Goal: Information Seeking & Learning: Learn about a topic

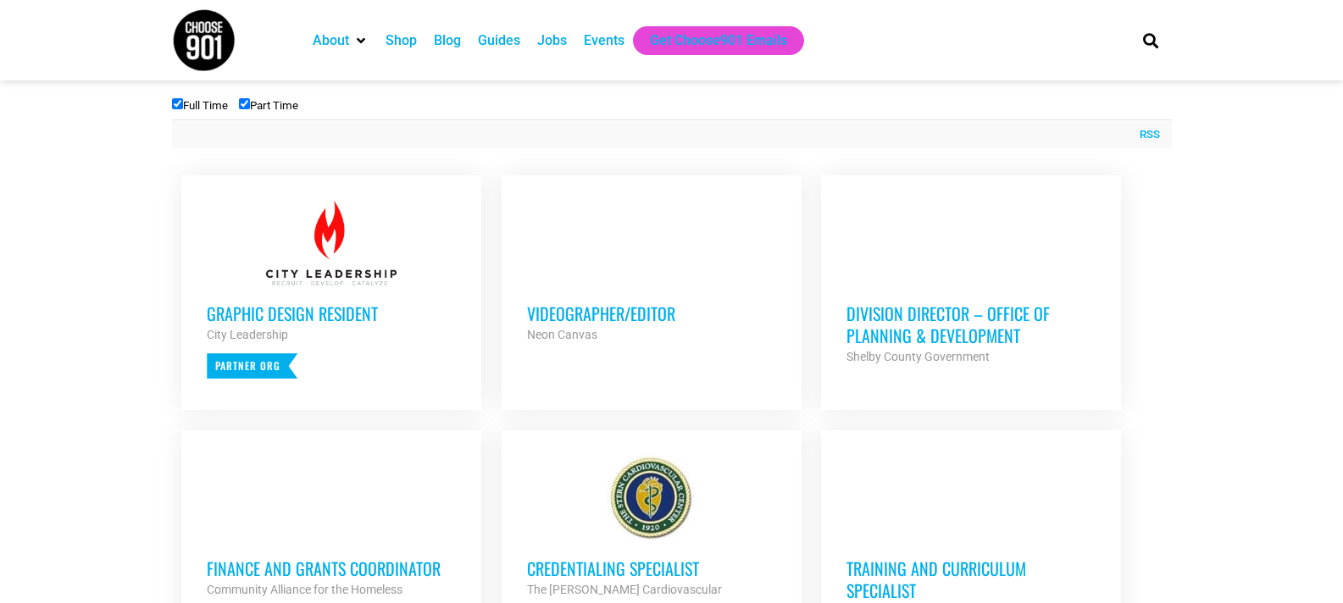
scroll to position [608, 0]
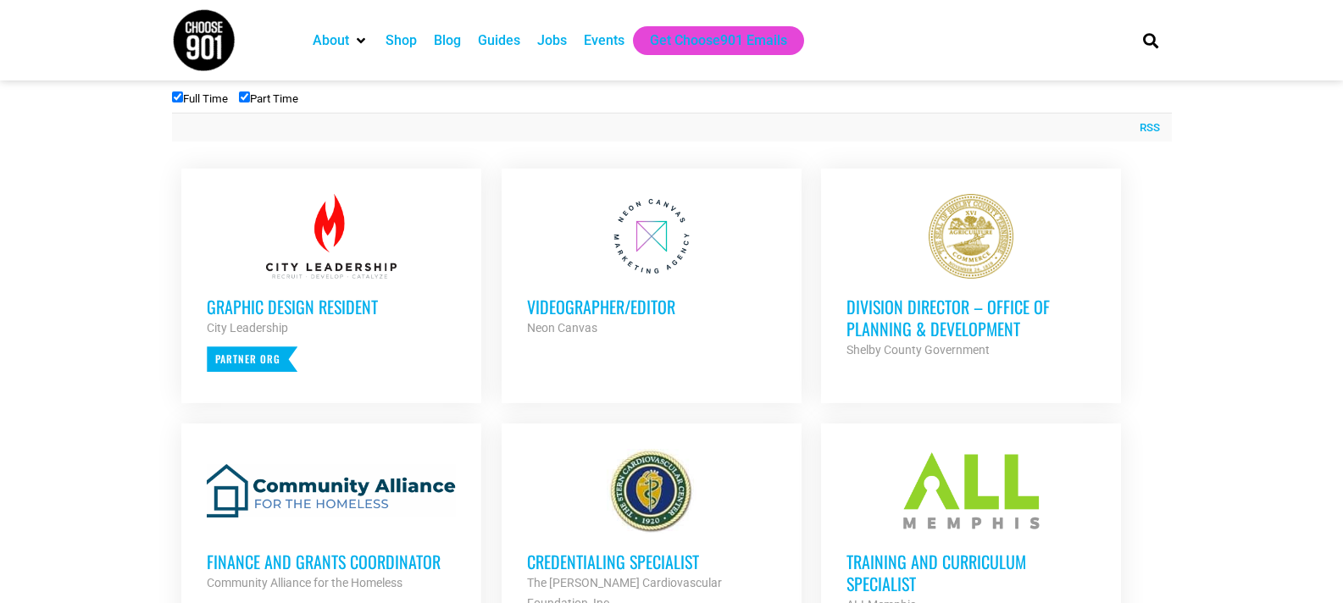
click at [923, 319] on h3 "Division Director – Office of Planning & Development" at bounding box center [970, 318] width 249 height 44
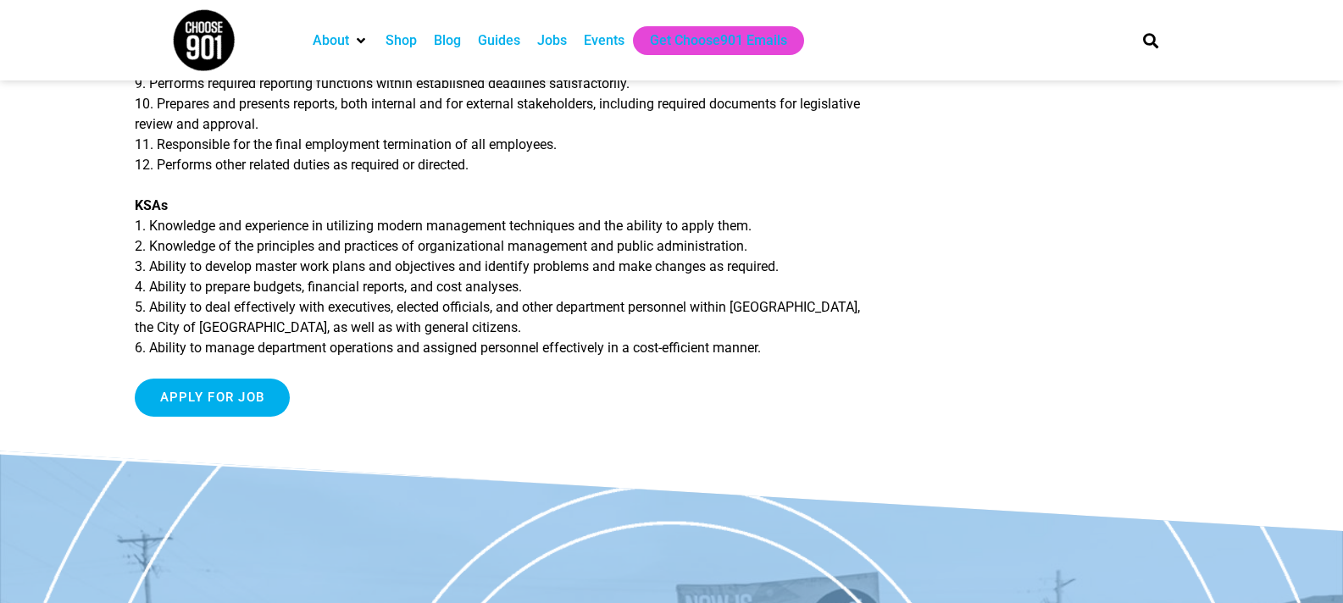
scroll to position [851, 0]
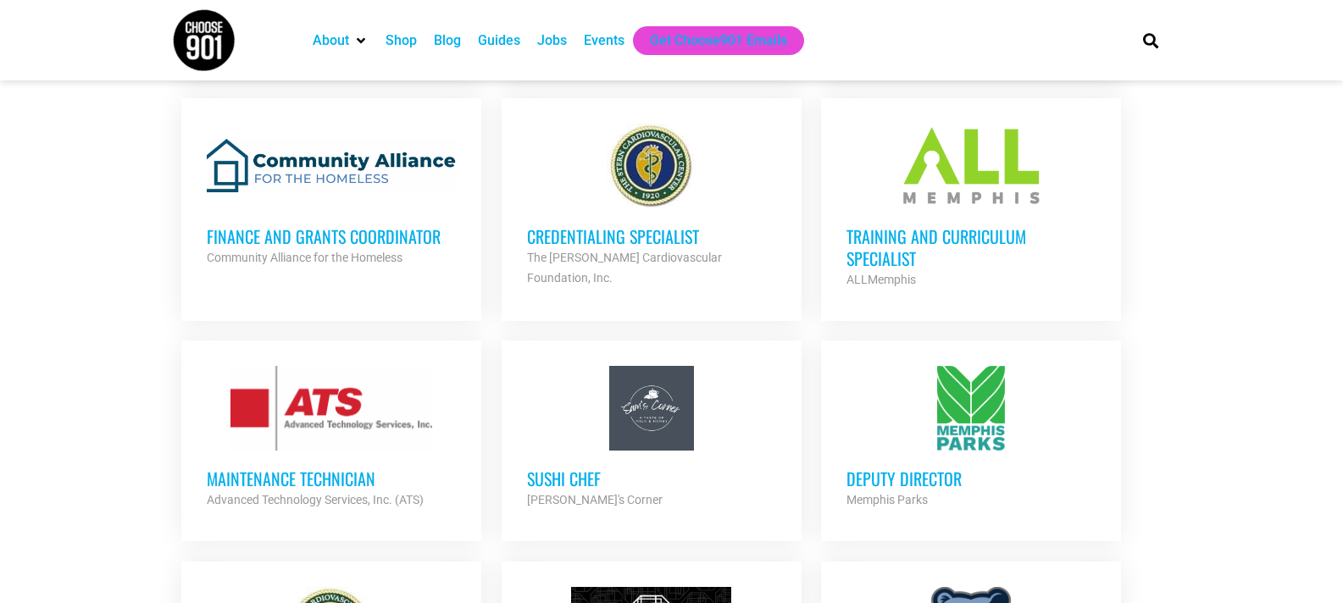
scroll to position [931, 0]
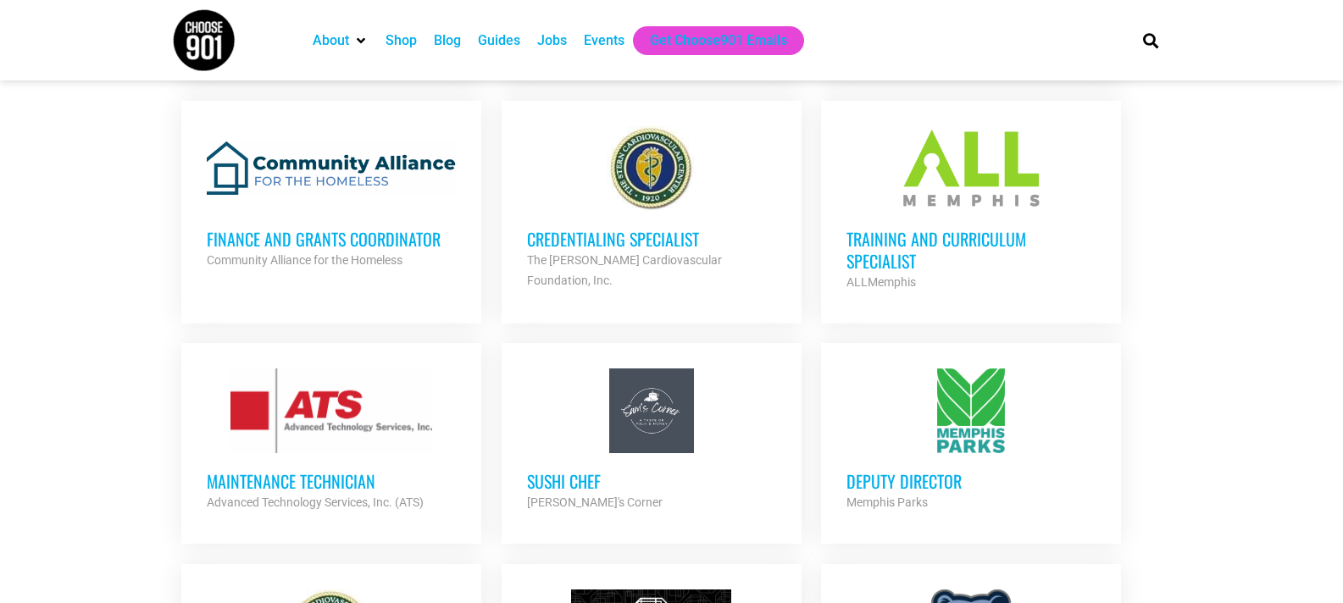
click at [915, 231] on h3 "Training and Curriculum Specialist" at bounding box center [970, 250] width 249 height 44
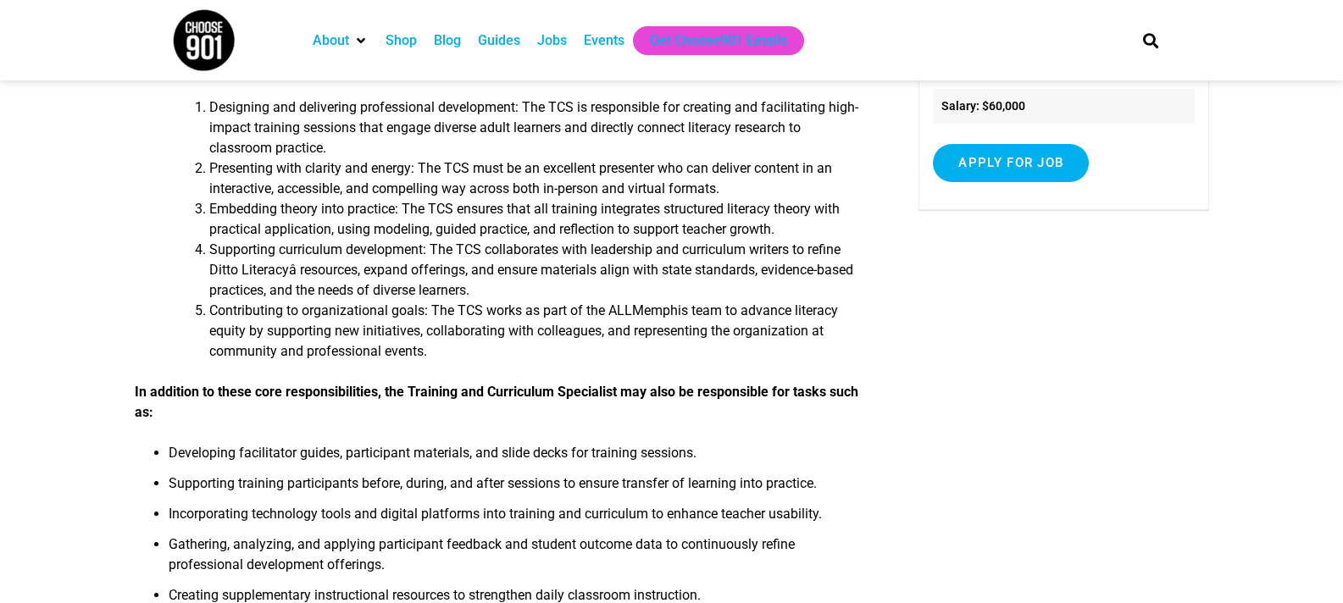
scroll to position [266, 0]
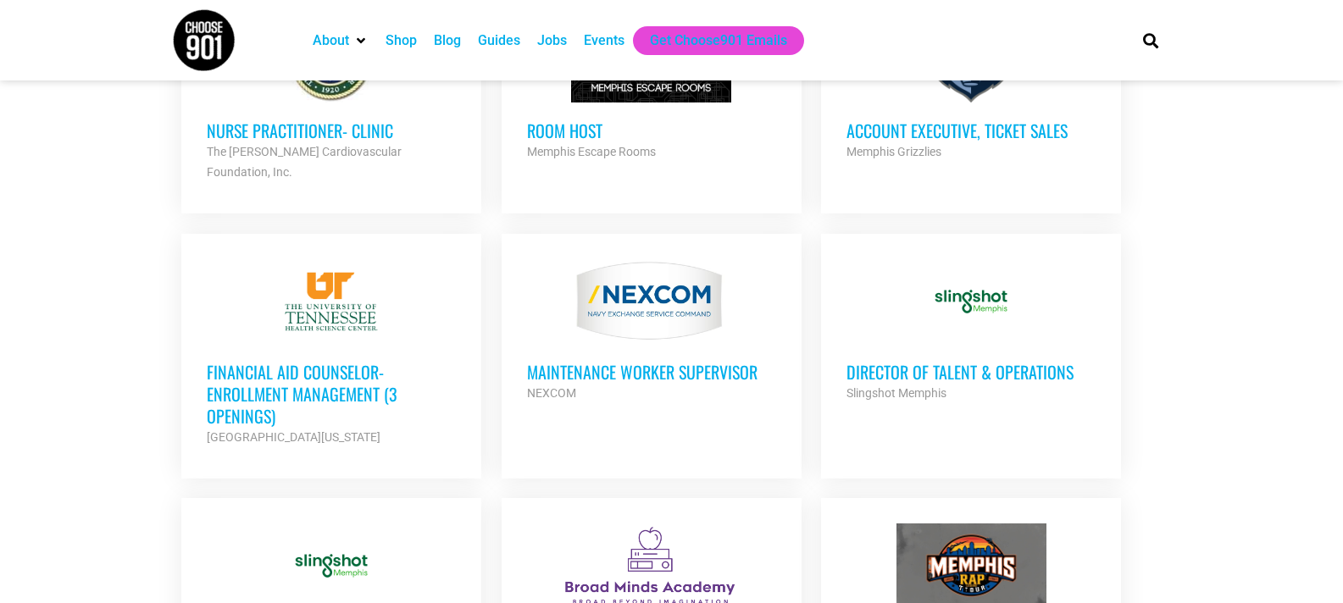
scroll to position [1505, 0]
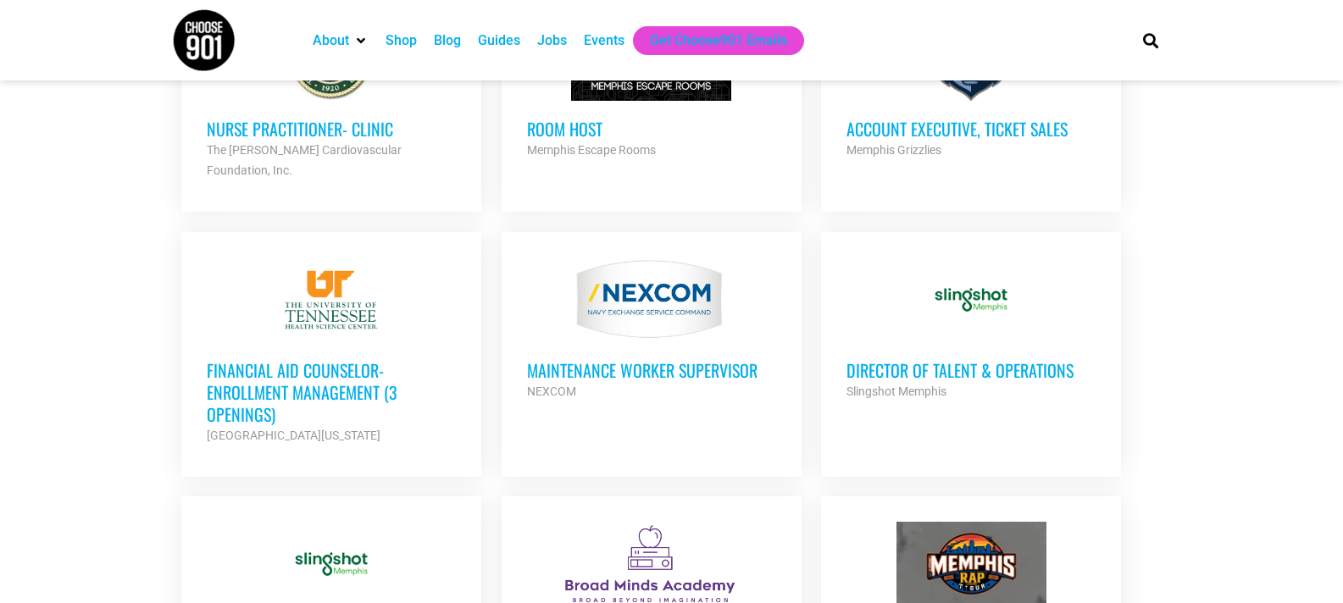
click at [955, 359] on h3 "Director of Talent & Operations" at bounding box center [970, 370] width 249 height 22
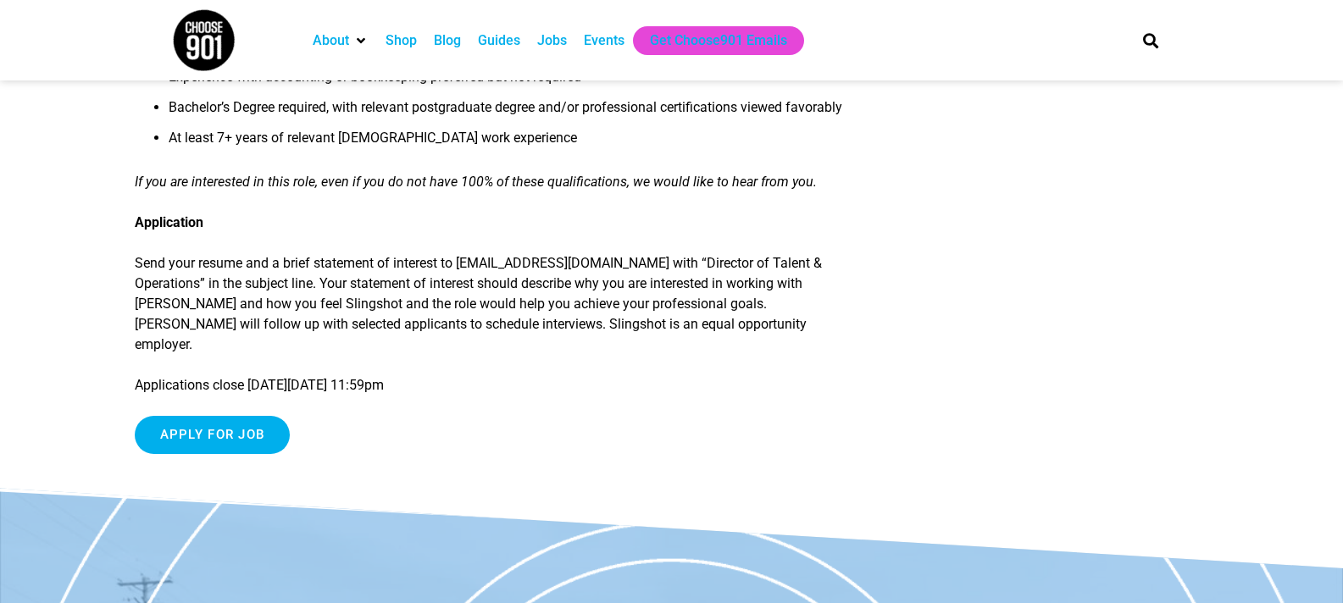
scroll to position [1681, 0]
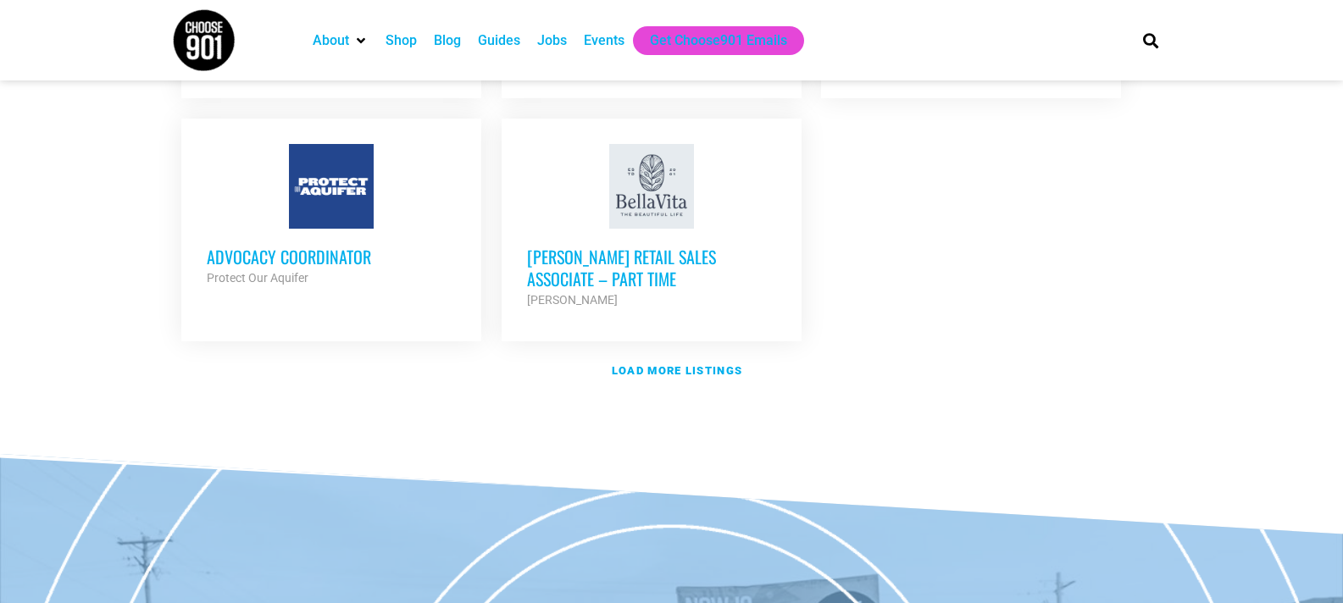
scroll to position [2106, 0]
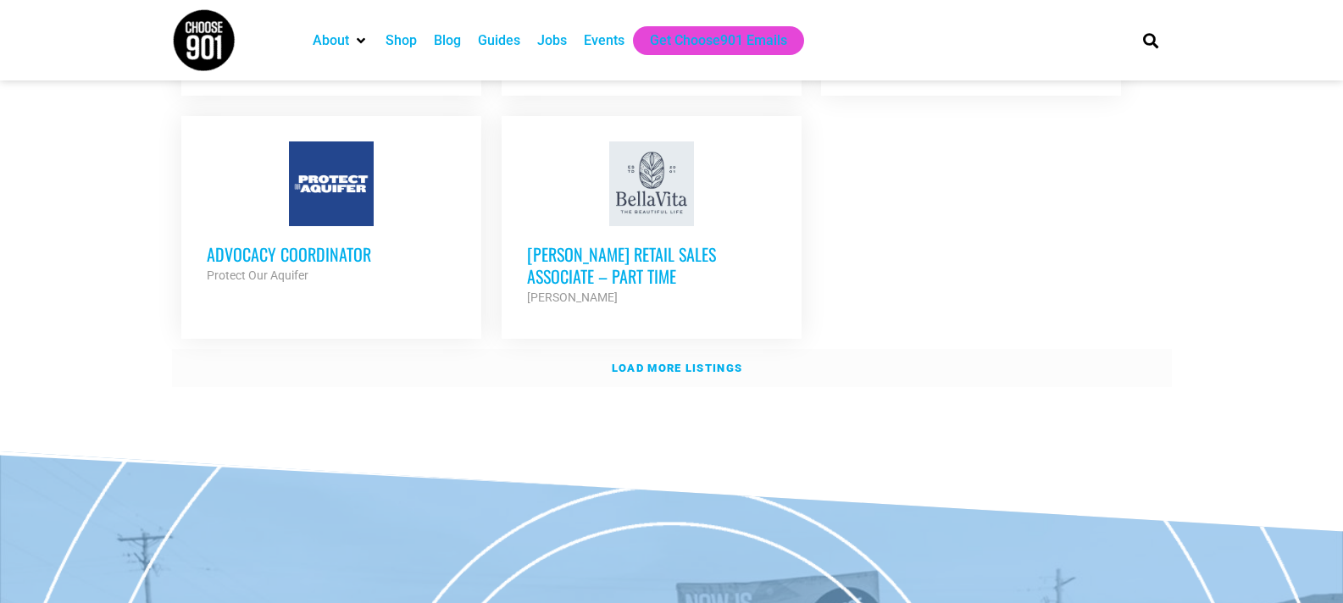
click at [681, 362] on strong "Load more listings" at bounding box center [677, 368] width 130 height 13
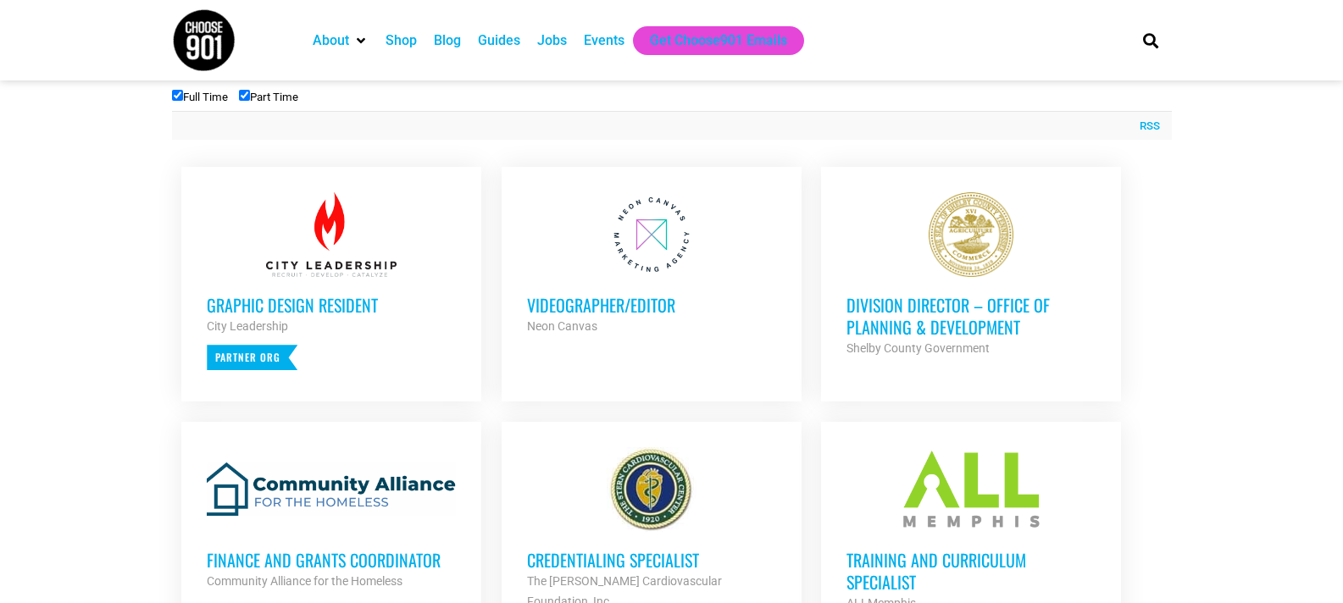
scroll to position [609, 0]
click at [903, 310] on h3 "Division Director – Office of Planning & Development" at bounding box center [970, 317] width 249 height 44
